Goal: Transaction & Acquisition: Purchase product/service

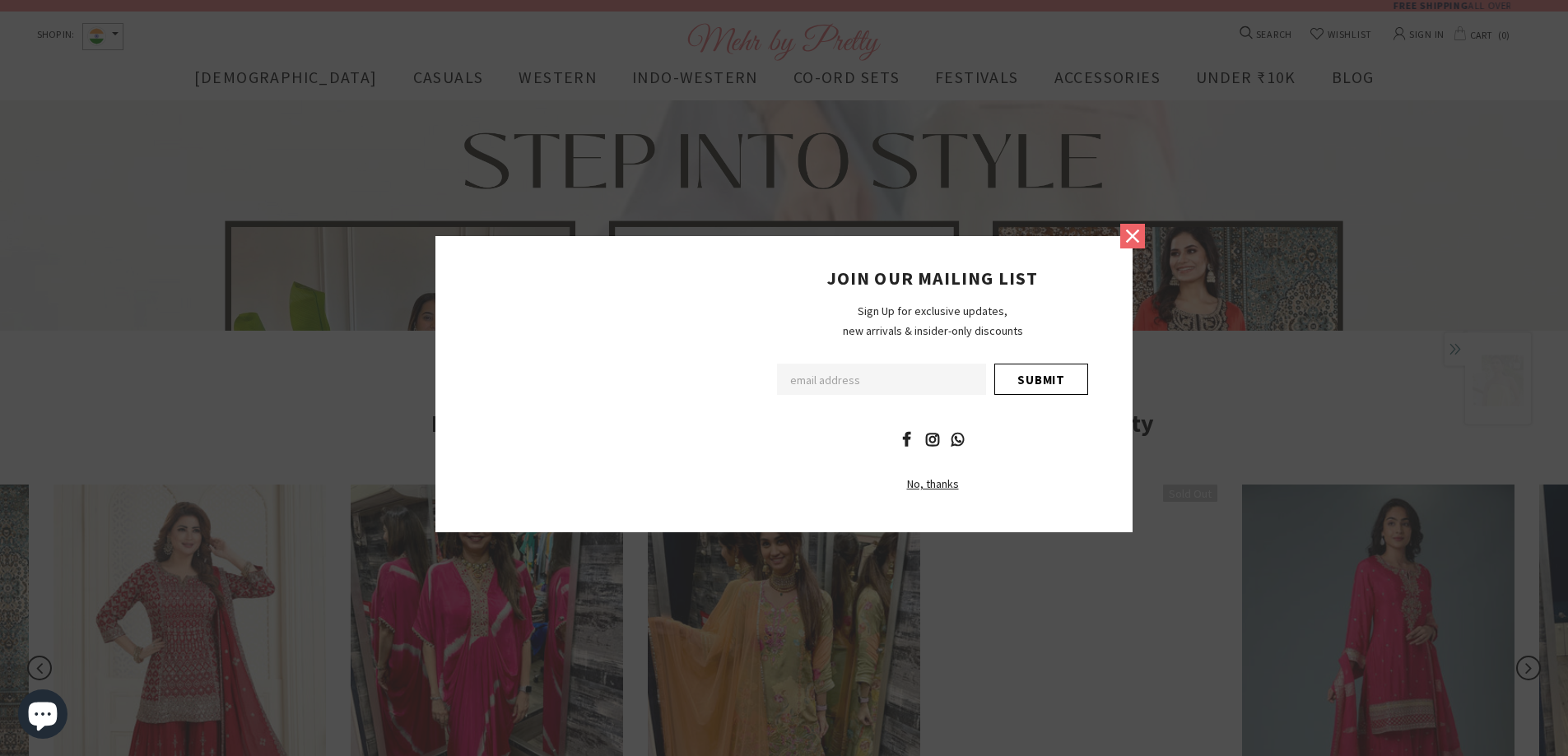
click at [1138, 247] on icon at bounding box center [1132, 236] width 22 height 22
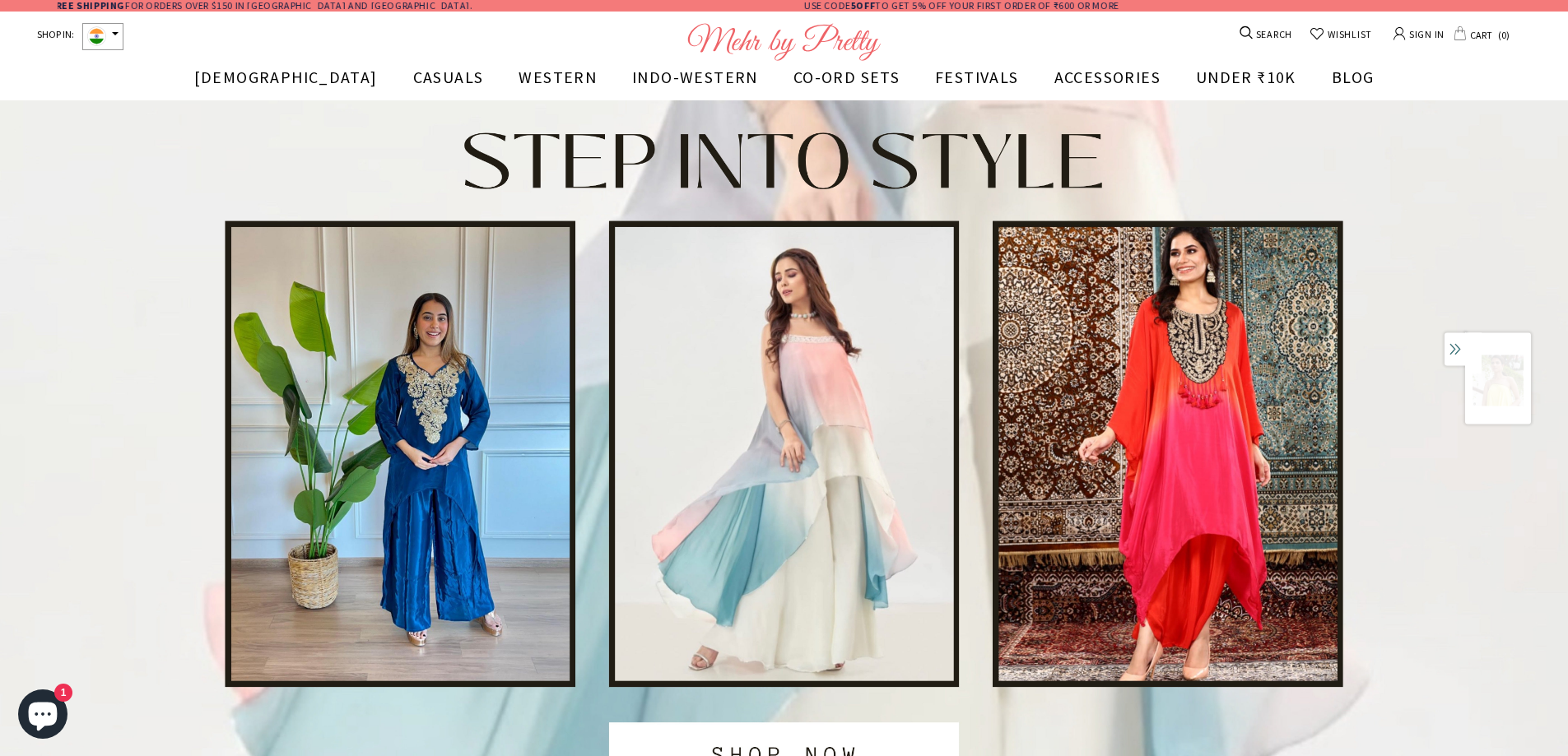
click at [769, 488] on img at bounding box center [784, 492] width 1568 height 784
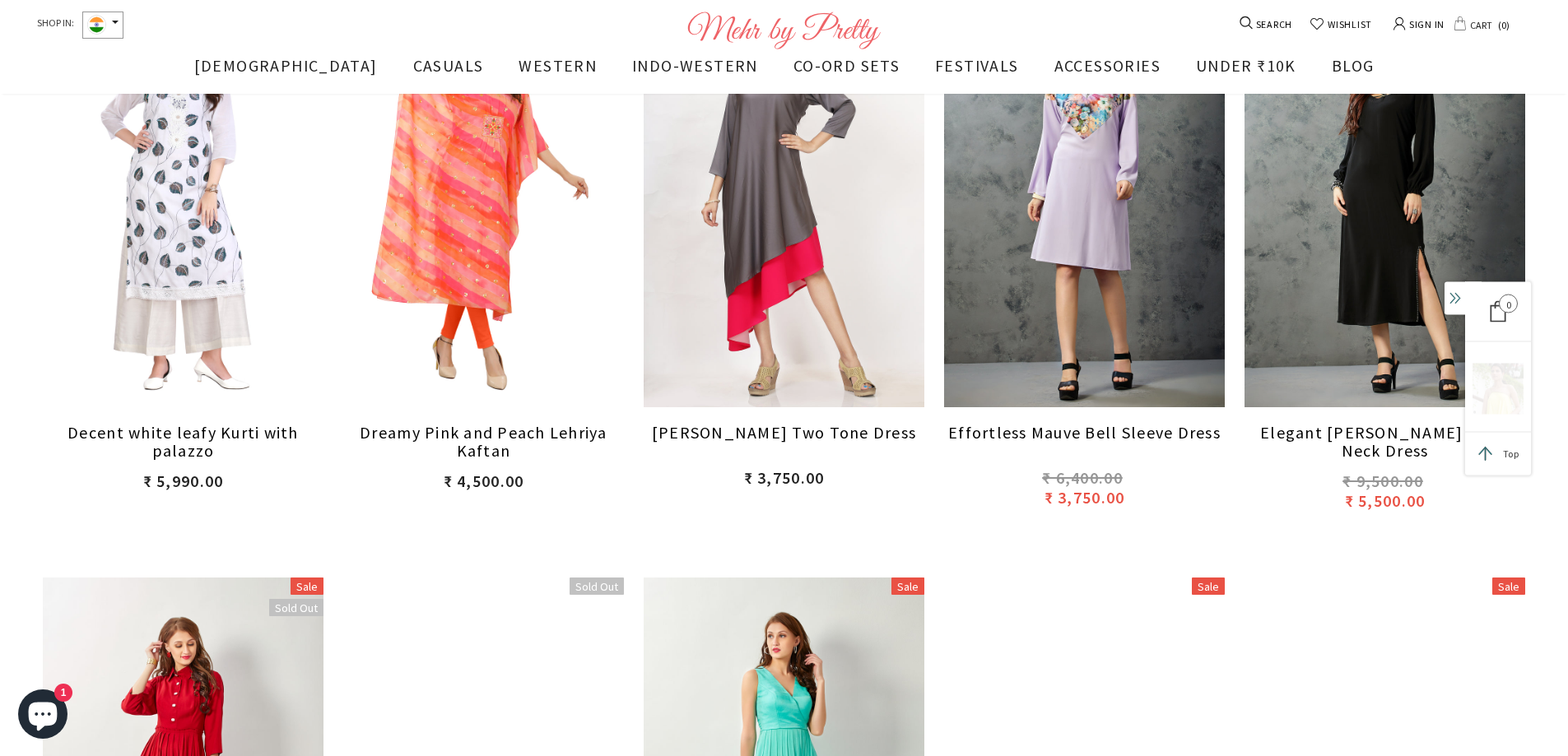
scroll to position [5755, 0]
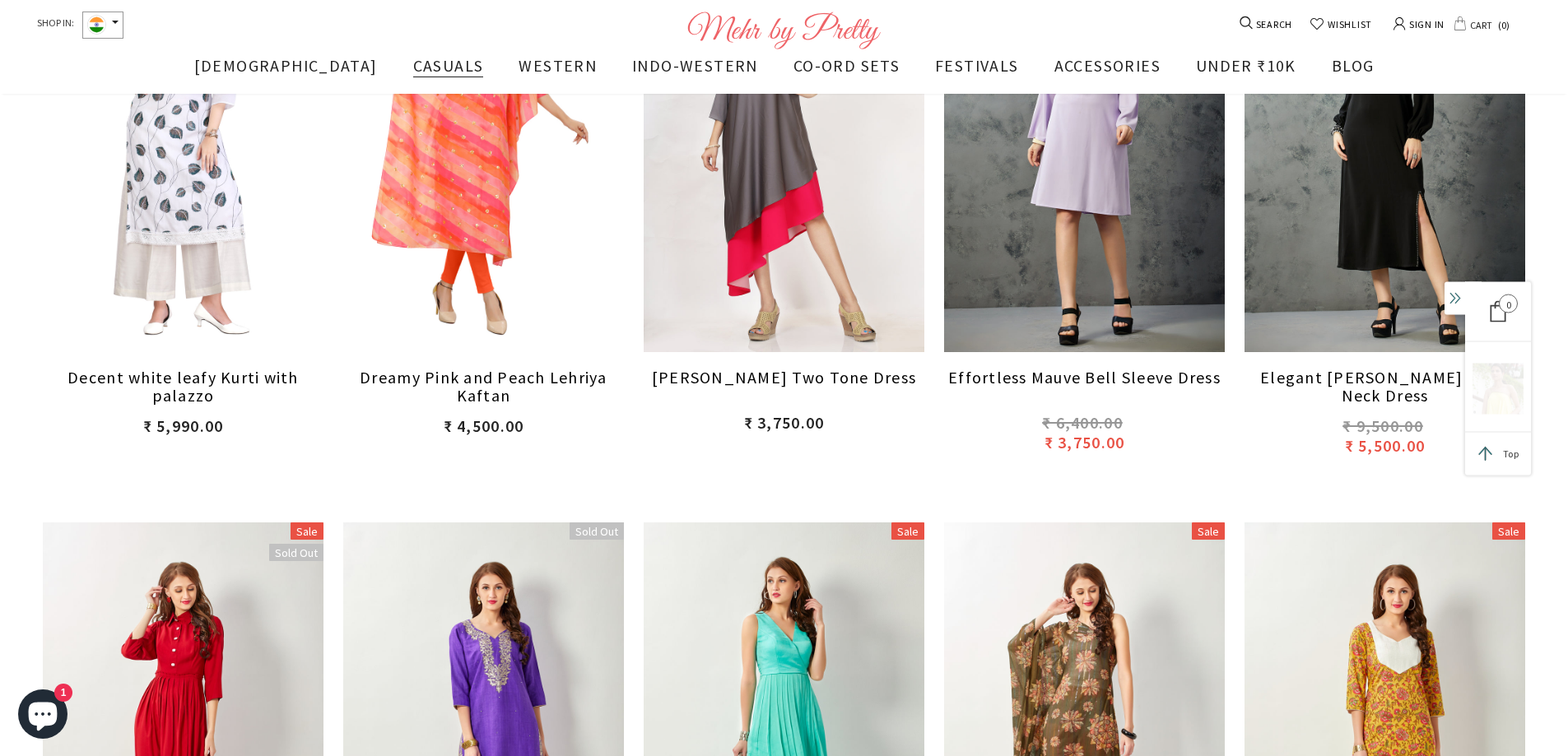
click at [413, 67] on span "CASUALS" at bounding box center [448, 65] width 70 height 21
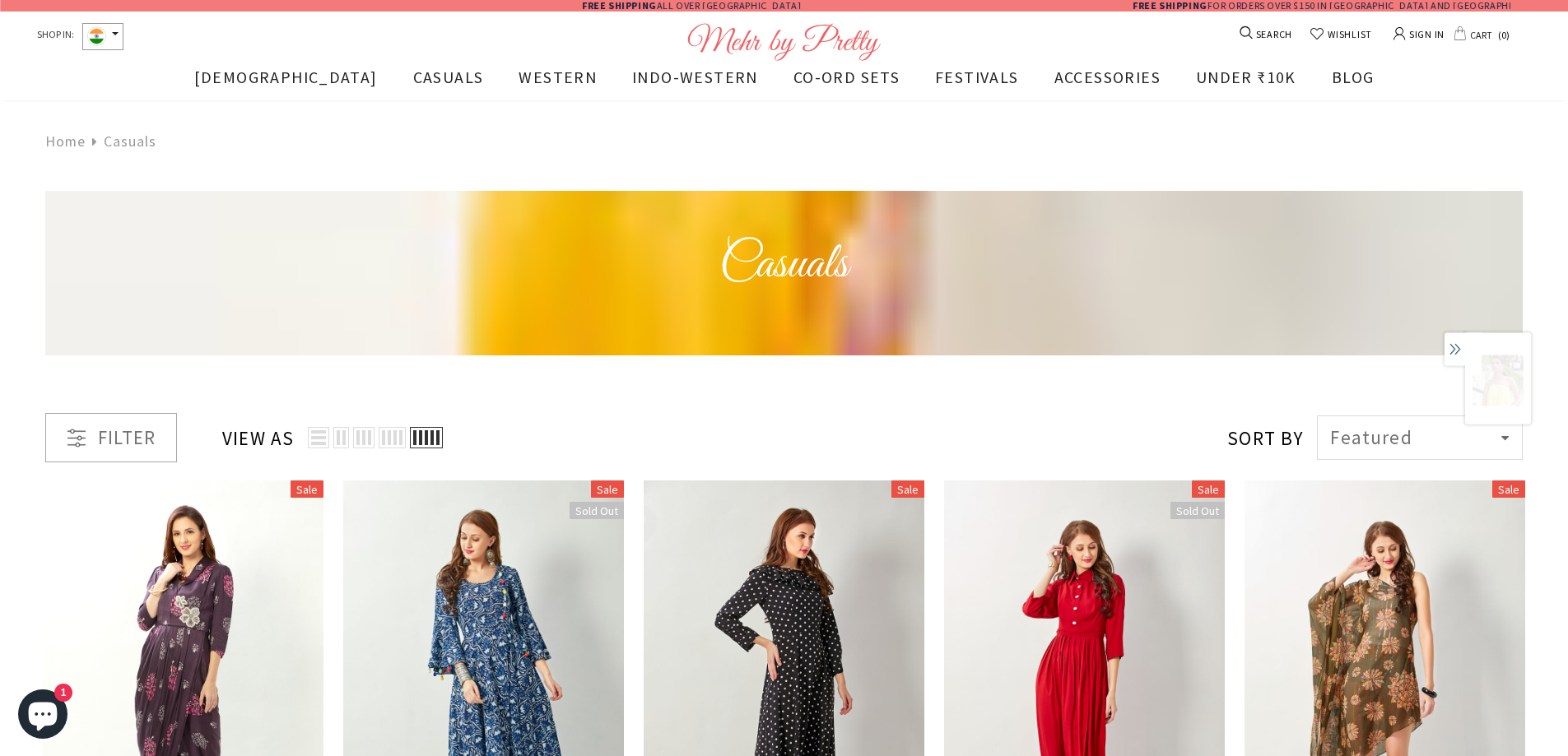
click at [142, 431] on div "Filter" at bounding box center [111, 438] width 132 height 50
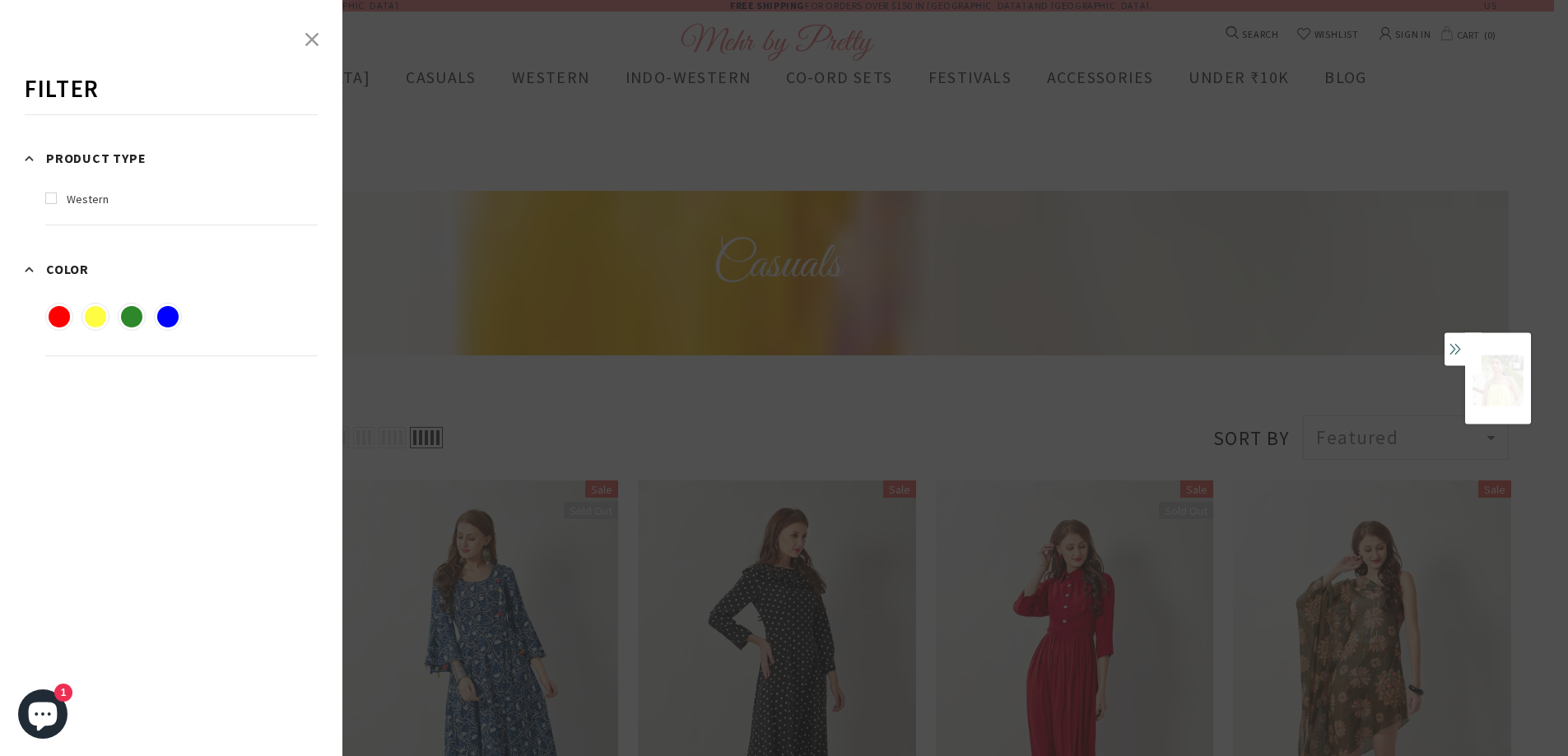
click at [113, 164] on span "Product Type" at bounding box center [95, 158] width 100 height 20
click at [628, 450] on div at bounding box center [784, 378] width 1568 height 756
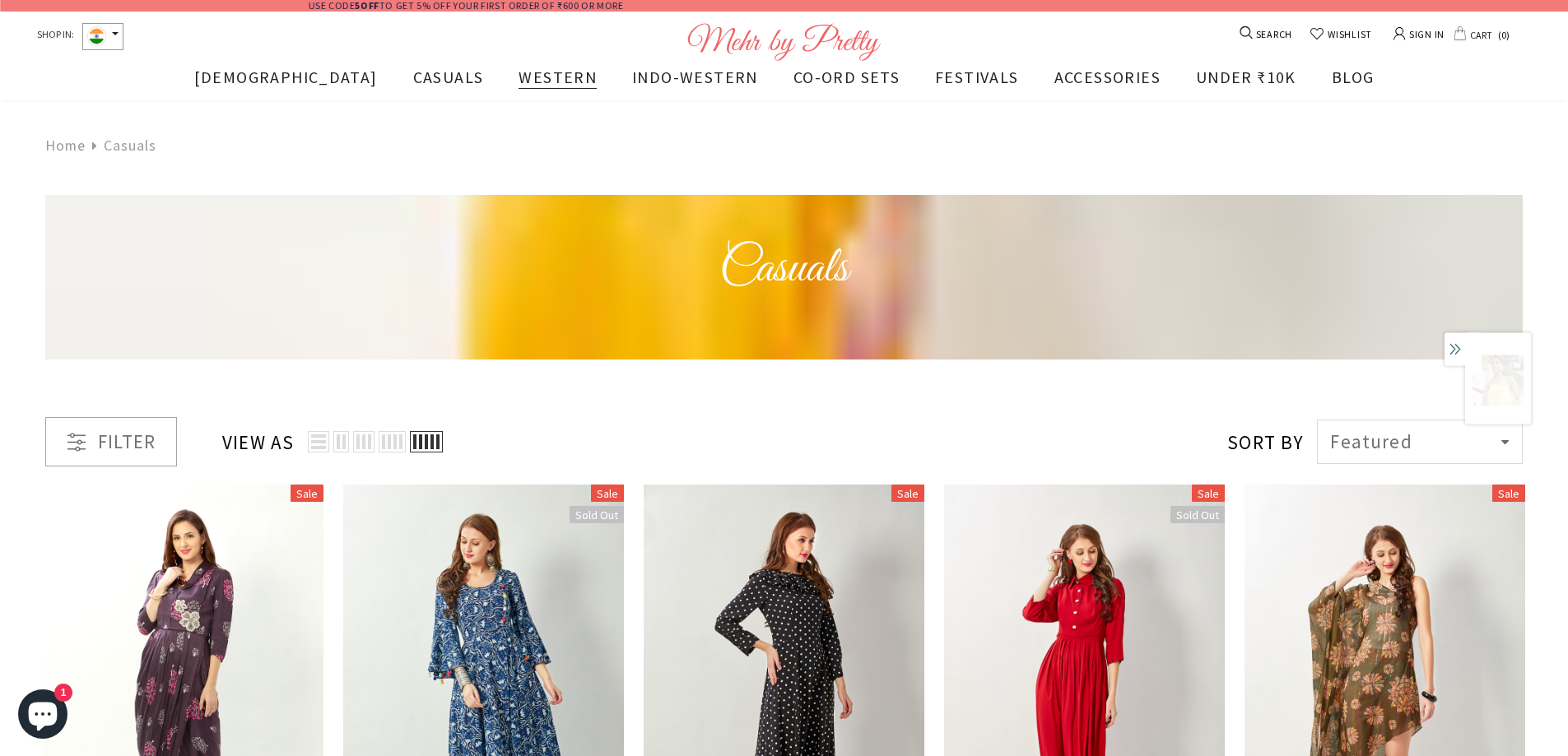
click at [518, 81] on span "WESTERN" at bounding box center [557, 76] width 78 height 21
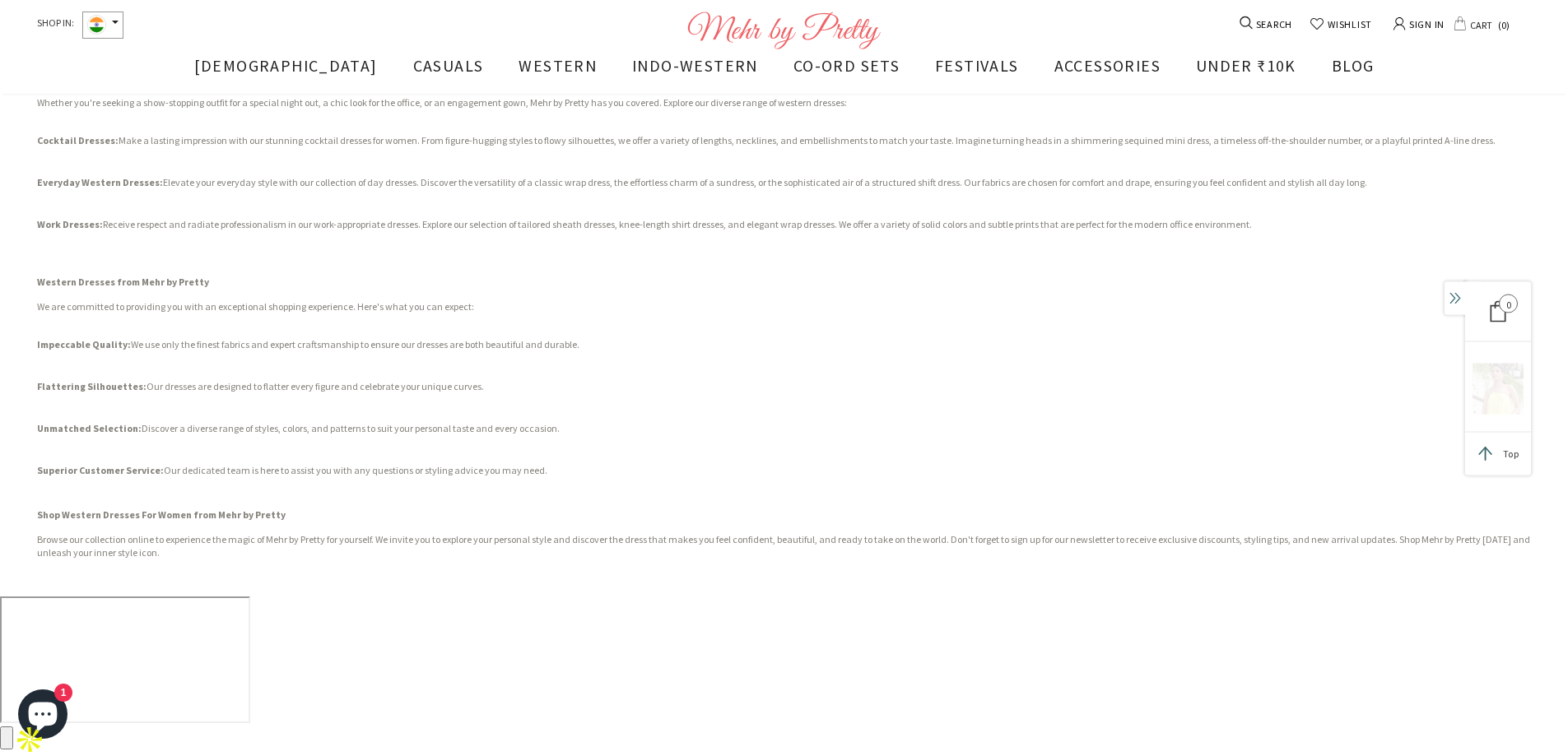
scroll to position [7654, 0]
